Goal: Task Accomplishment & Management: Use online tool/utility

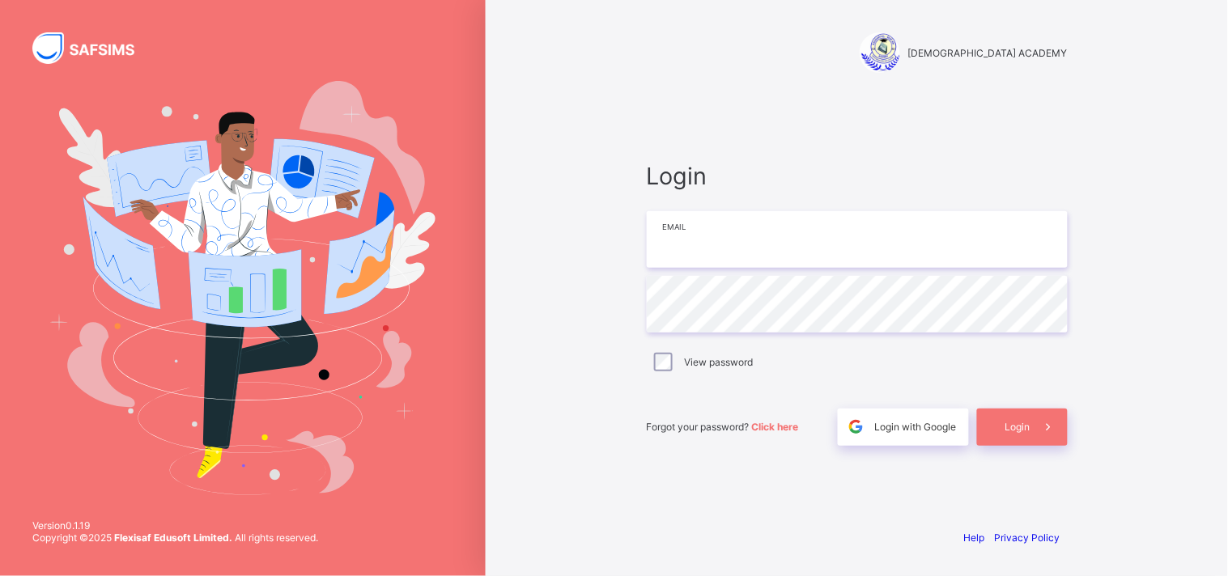
type input "**********"
click at [1017, 437] on div "Login" at bounding box center [1022, 427] width 91 height 37
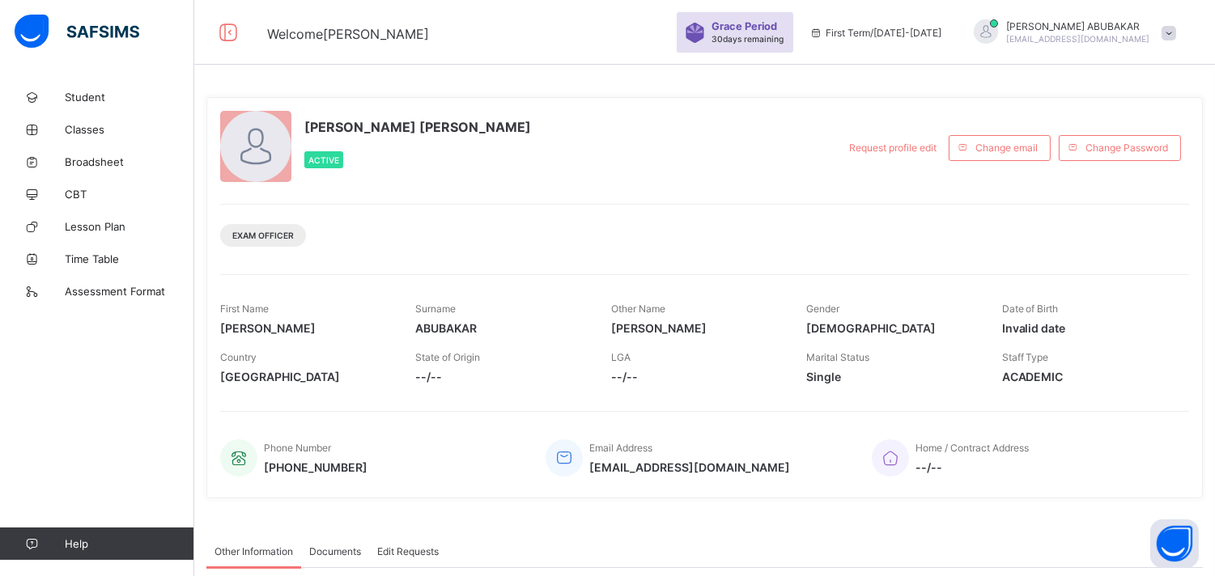
click at [1176, 27] on span at bounding box center [1169, 33] width 15 height 15
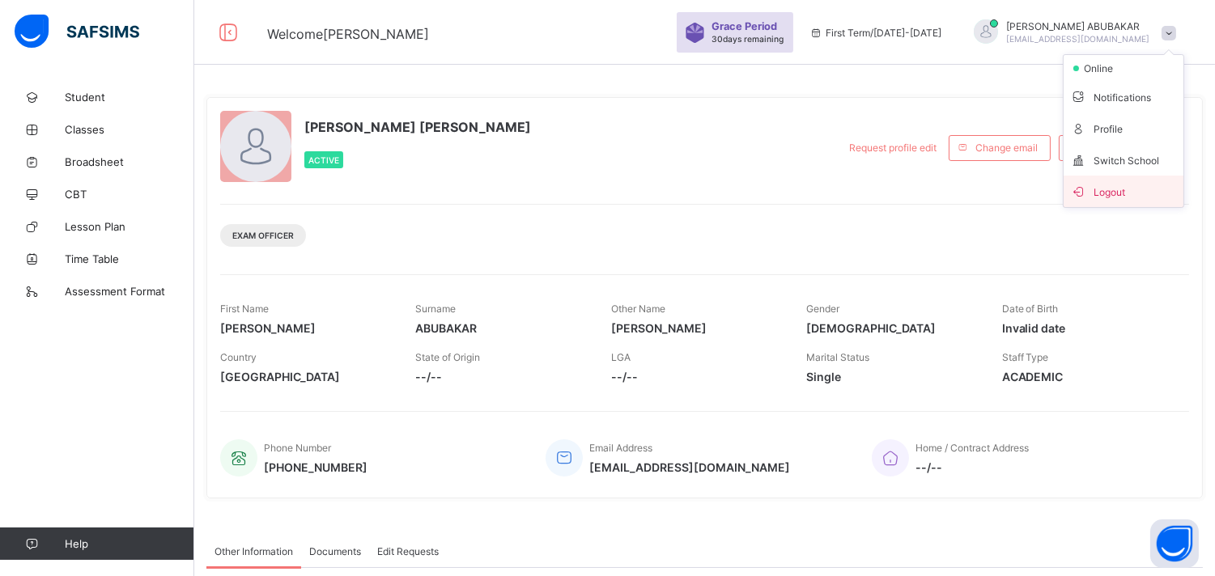
click at [1158, 198] on span "Logout" at bounding box center [1123, 191] width 107 height 19
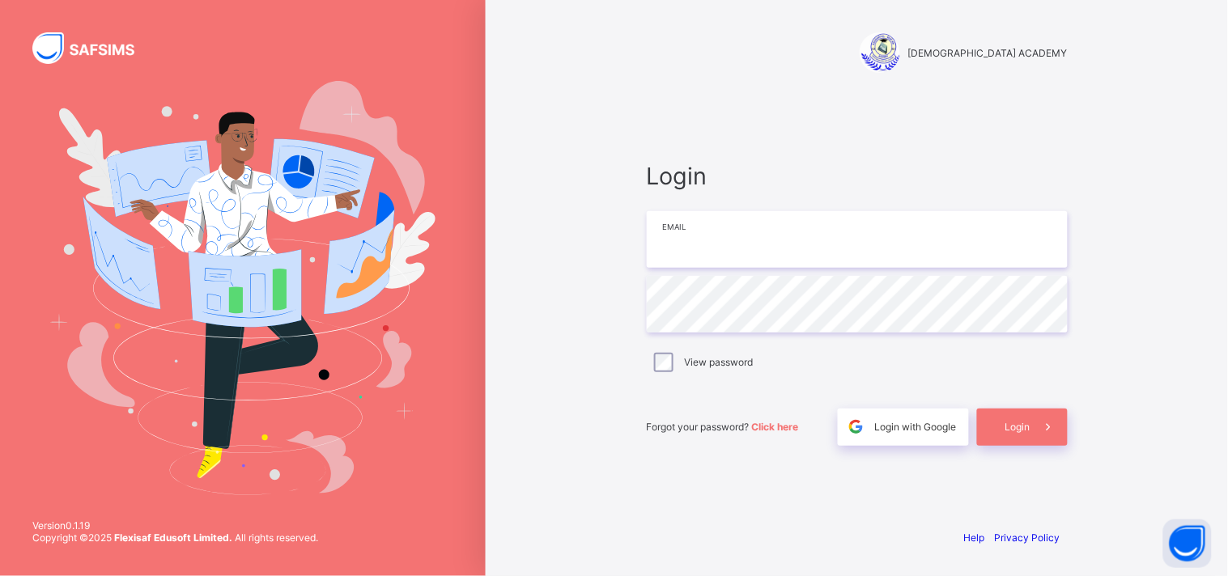
type input "**********"
click at [1056, 427] on icon at bounding box center [1048, 426] width 17 height 15
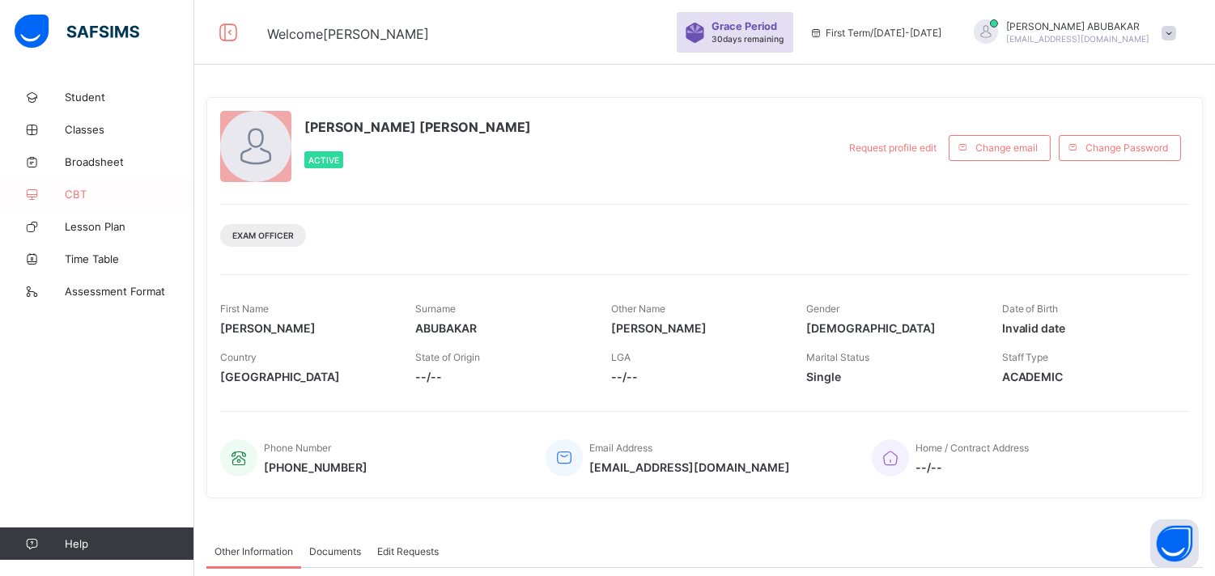
click at [77, 204] on link "CBT" at bounding box center [97, 194] width 194 height 32
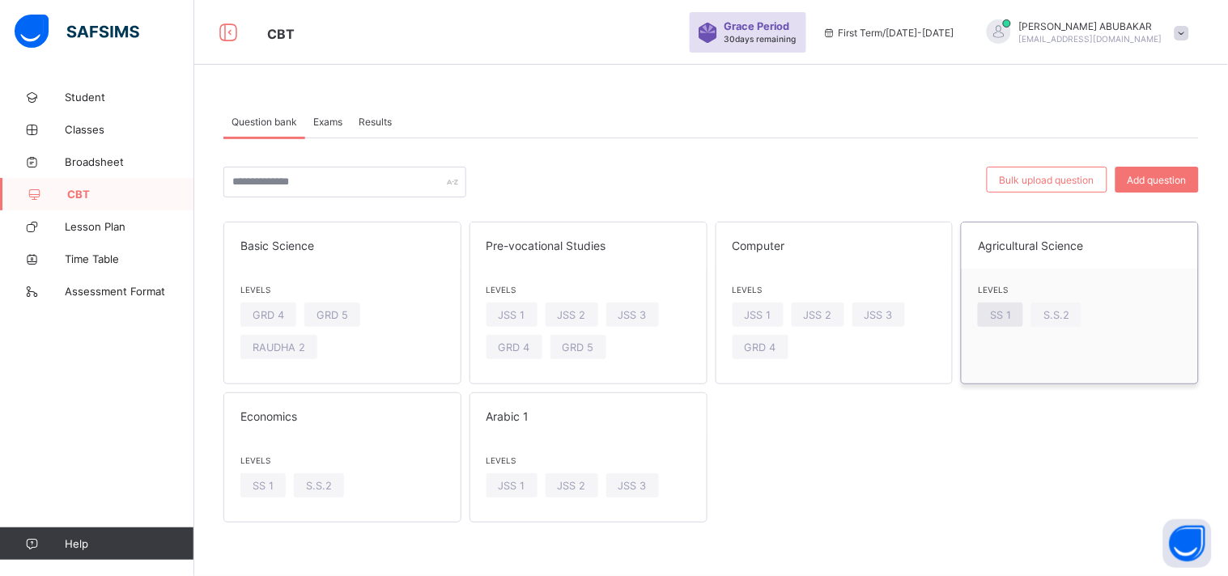
click at [1013, 326] on div "SS 1" at bounding box center [1000, 315] width 45 height 24
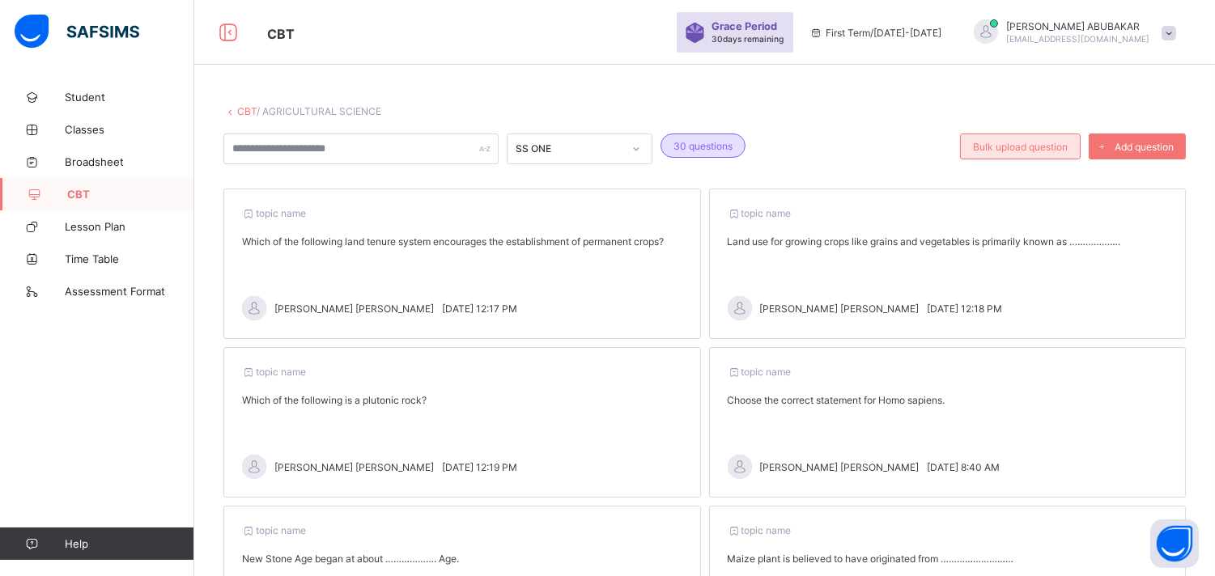
click at [1048, 151] on div "Bulk upload question" at bounding box center [1020, 147] width 121 height 26
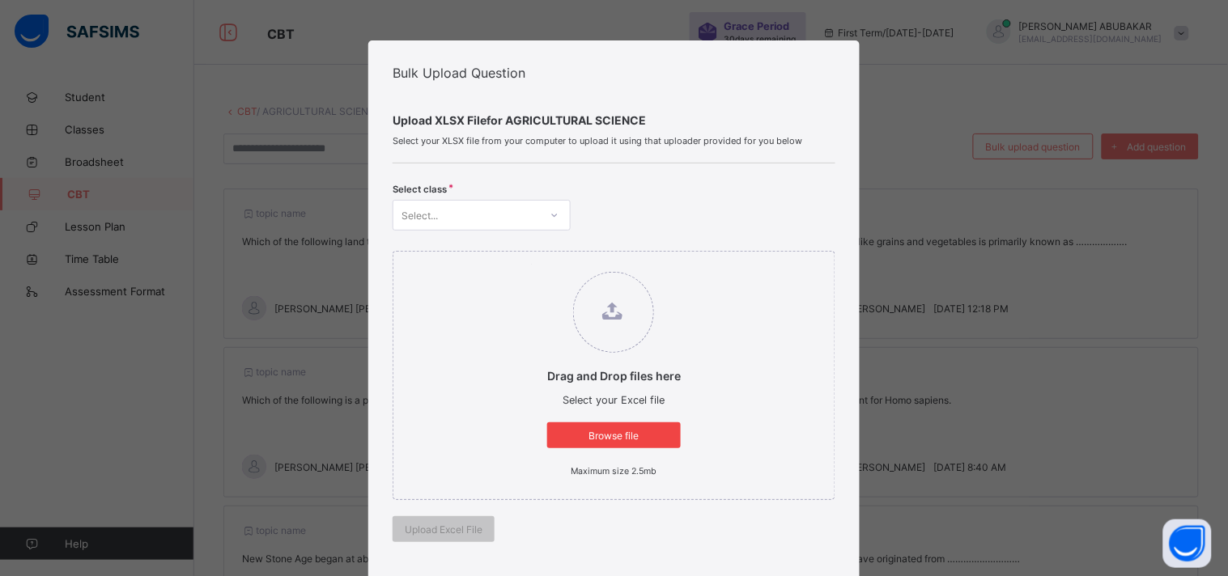
click at [619, 430] on span "Browse file" at bounding box center [613, 436] width 109 height 12
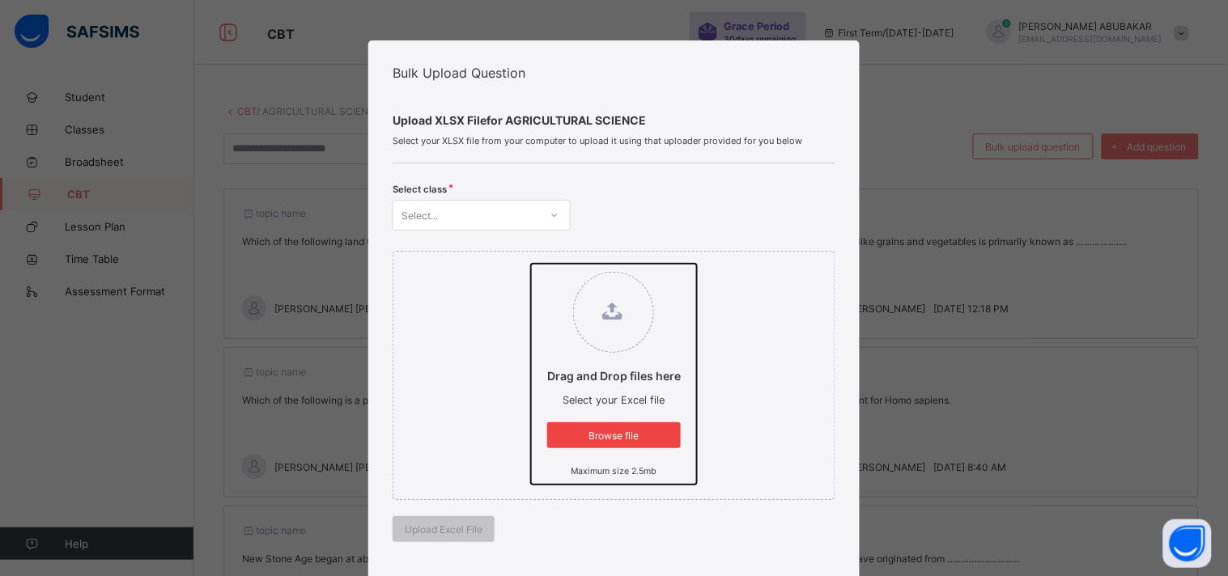
click at [531, 264] on input "Drag and Drop files here Select your Excel file Browse file Maximum size 2.5mb" at bounding box center [531, 264] width 0 height 0
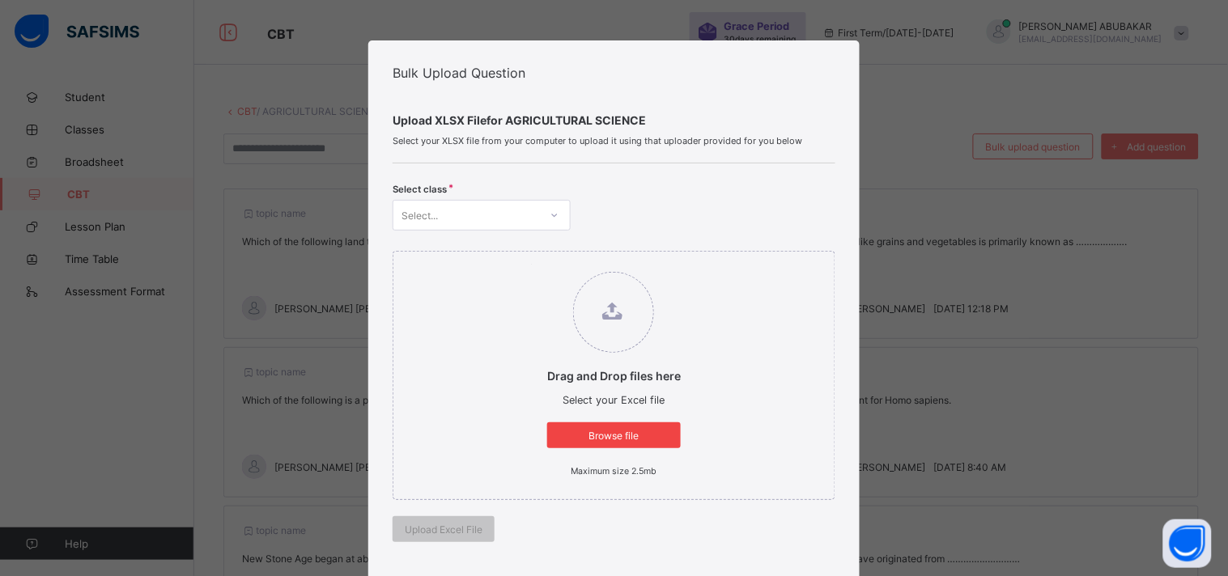
click at [609, 430] on span "Browse file" at bounding box center [613, 436] width 109 height 12
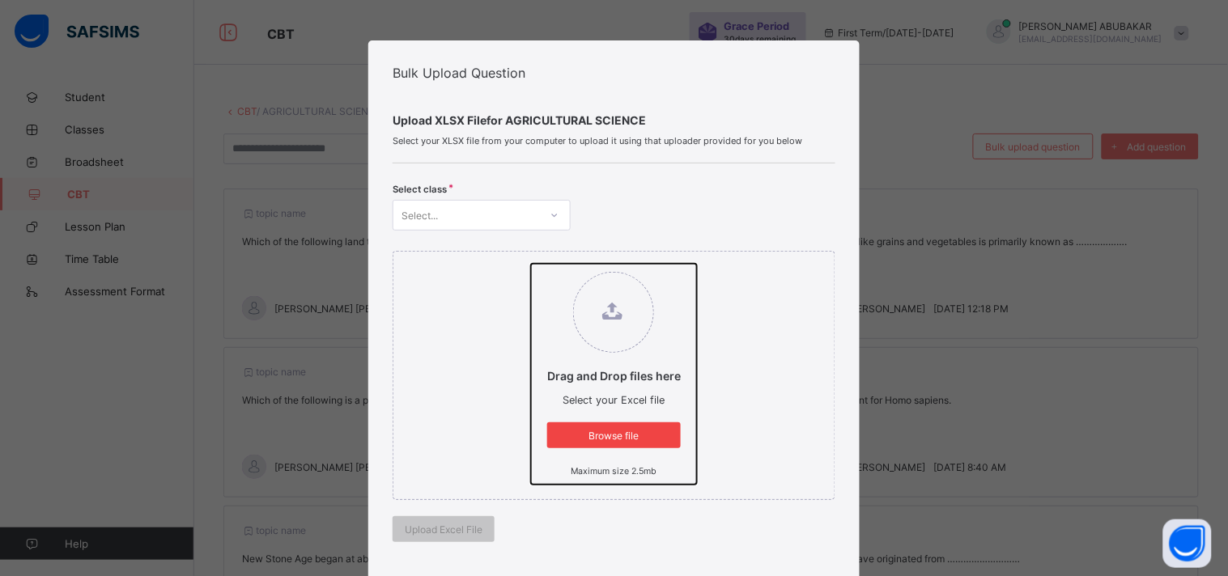
click at [531, 264] on input "Drag and Drop files here Select your Excel file Browse file Maximum size 2.5mb" at bounding box center [531, 264] width 0 height 0
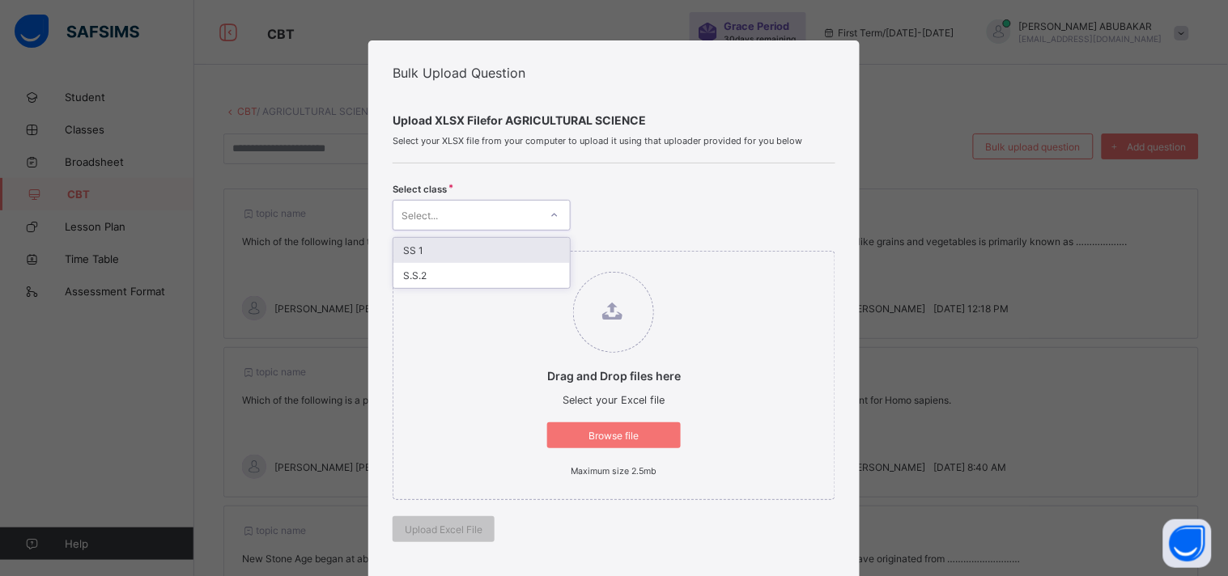
click at [555, 216] on icon at bounding box center [555, 215] width 10 height 16
click at [554, 207] on icon at bounding box center [555, 215] width 10 height 16
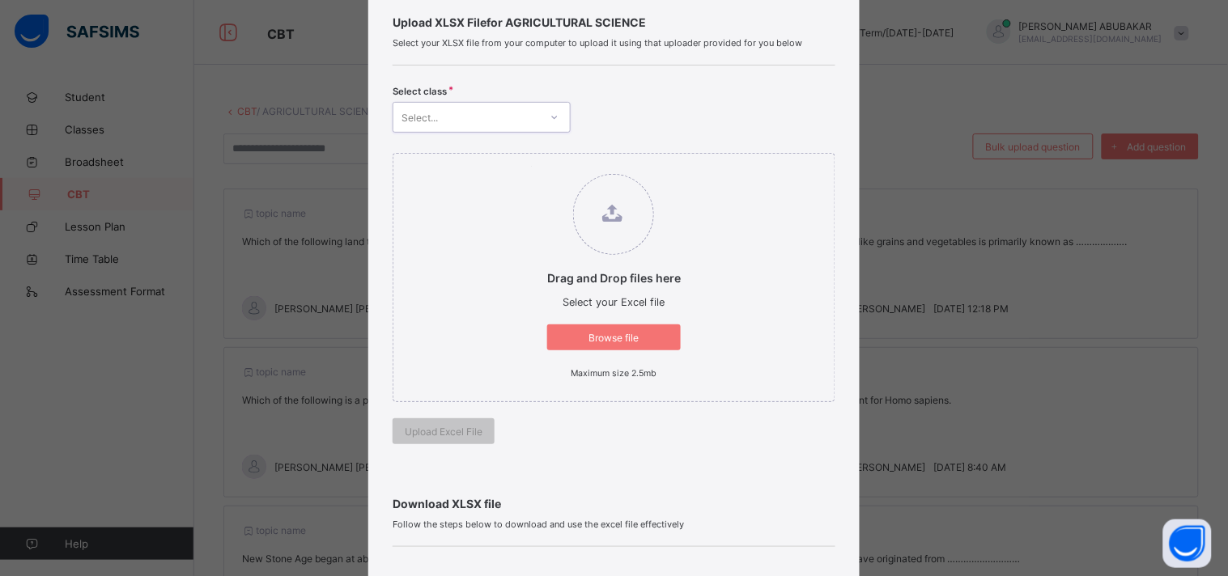
scroll to position [359, 0]
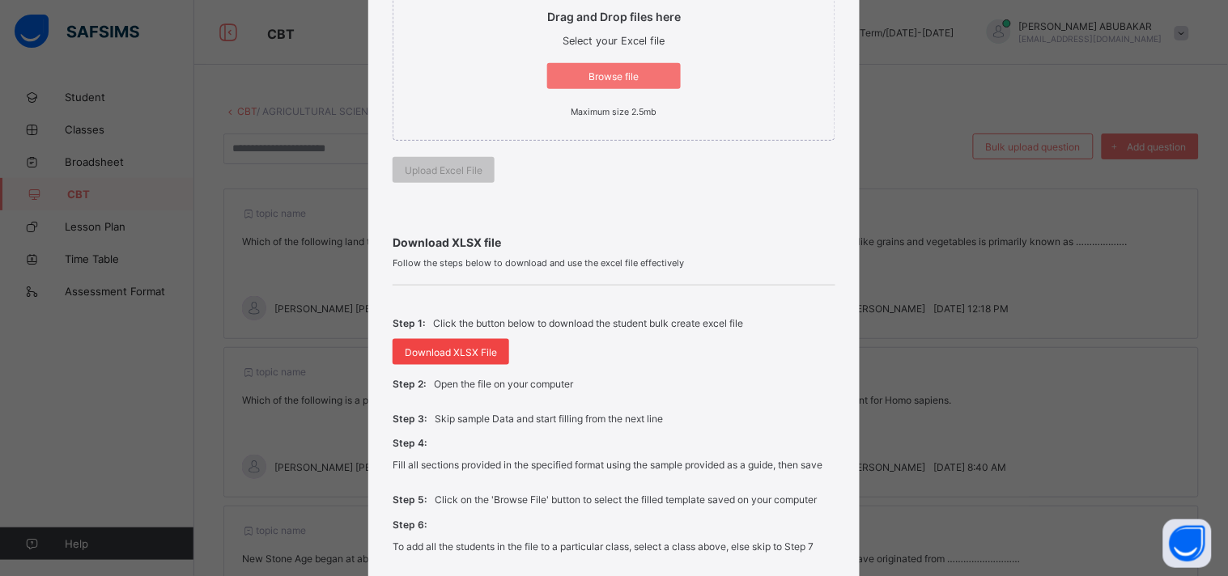
click at [452, 347] on span "Download XLSX File" at bounding box center [451, 353] width 92 height 12
click at [454, 347] on span "Download XLSX File" at bounding box center [451, 353] width 92 height 12
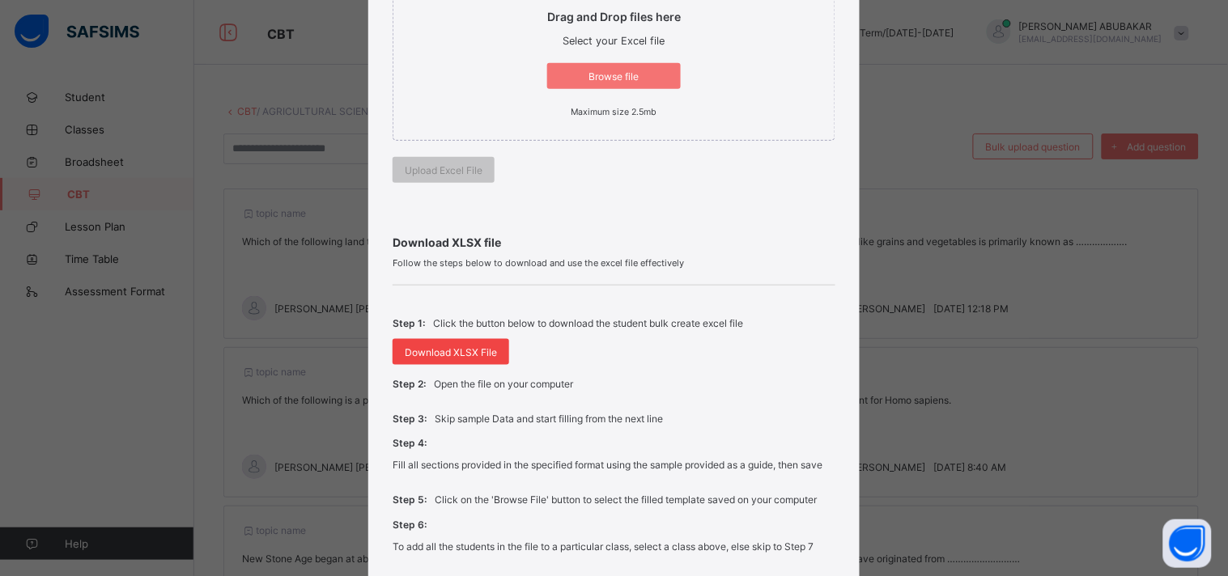
click at [455, 347] on span "Download XLSX File" at bounding box center [451, 353] width 92 height 12
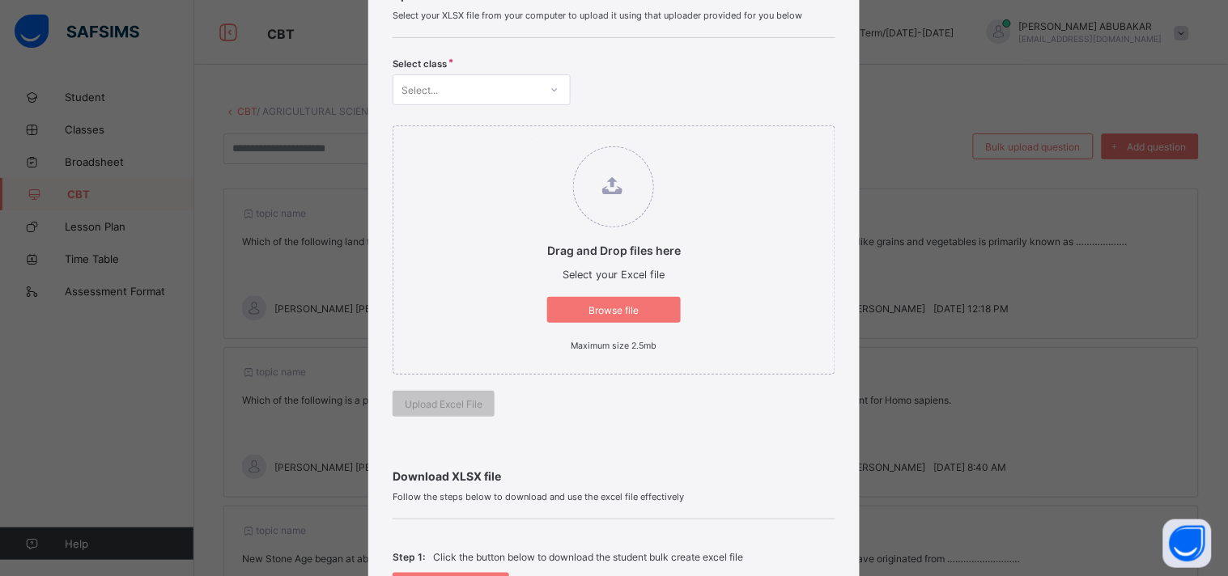
scroll to position [0, 0]
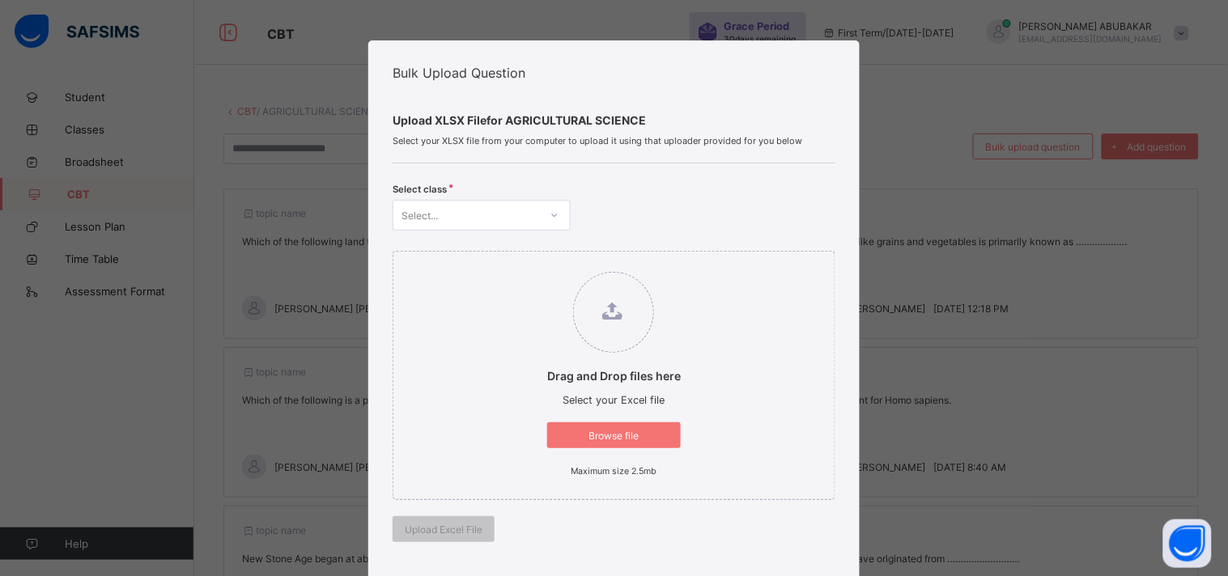
click at [887, 164] on div "Bulk Upload Question Upload XLSX File for AGRICULTURAL SCIENCE Select your XLSX…" at bounding box center [614, 288] width 1228 height 576
click at [159, 302] on div "Bulk Upload Question Upload XLSX File for AGRICULTURAL SCIENCE Select your XLSX…" at bounding box center [614, 288] width 1228 height 576
